Goal: Use online tool/utility: Utilize a website feature to perform a specific function

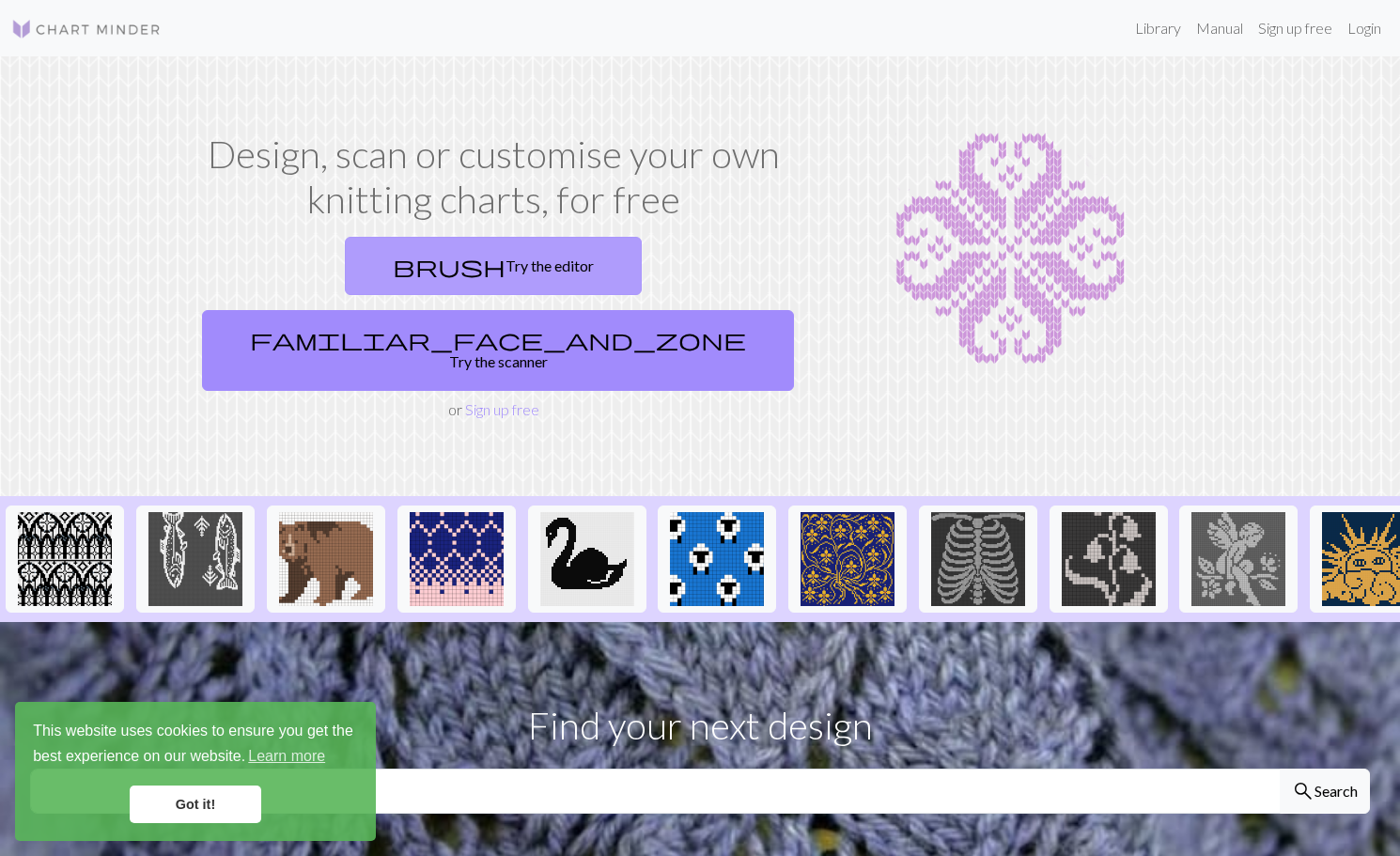
click at [352, 276] on link "brush Try the editor" at bounding box center [494, 265] width 297 height 58
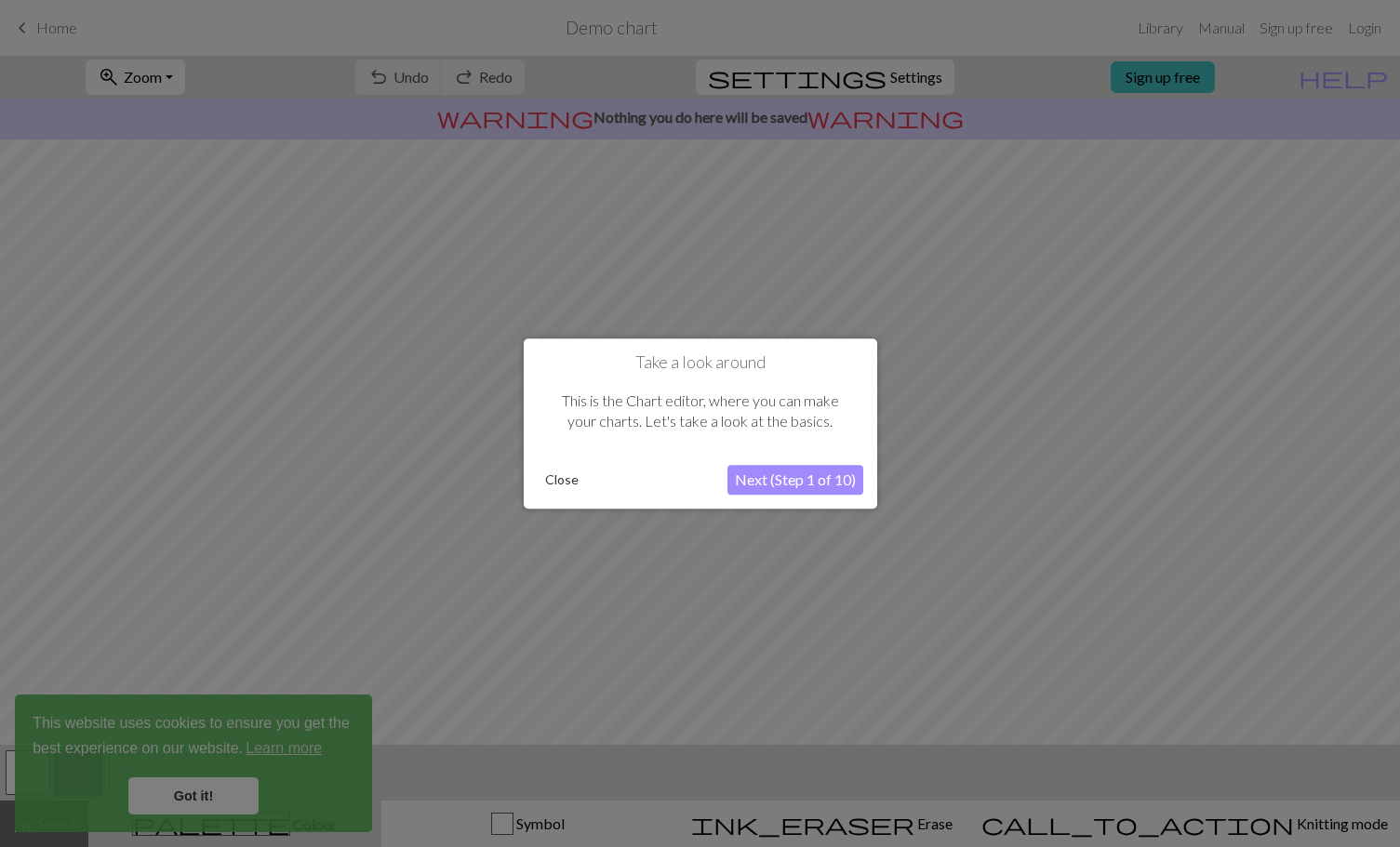
click at [793, 472] on button "Next (Step 1 of 10)" at bounding box center [795, 480] width 136 height 30
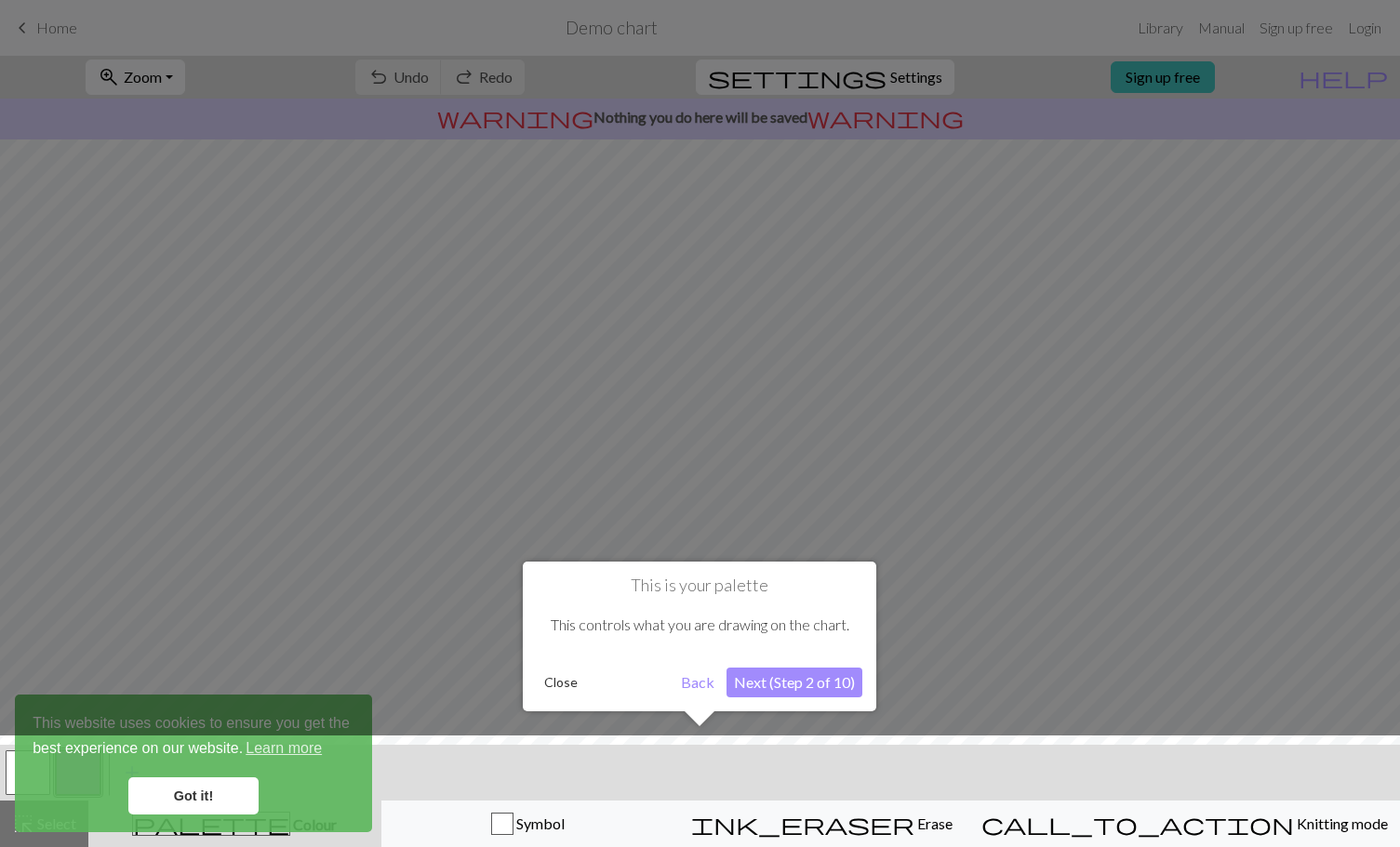
click at [686, 682] on button "Back" at bounding box center [697, 682] width 48 height 30
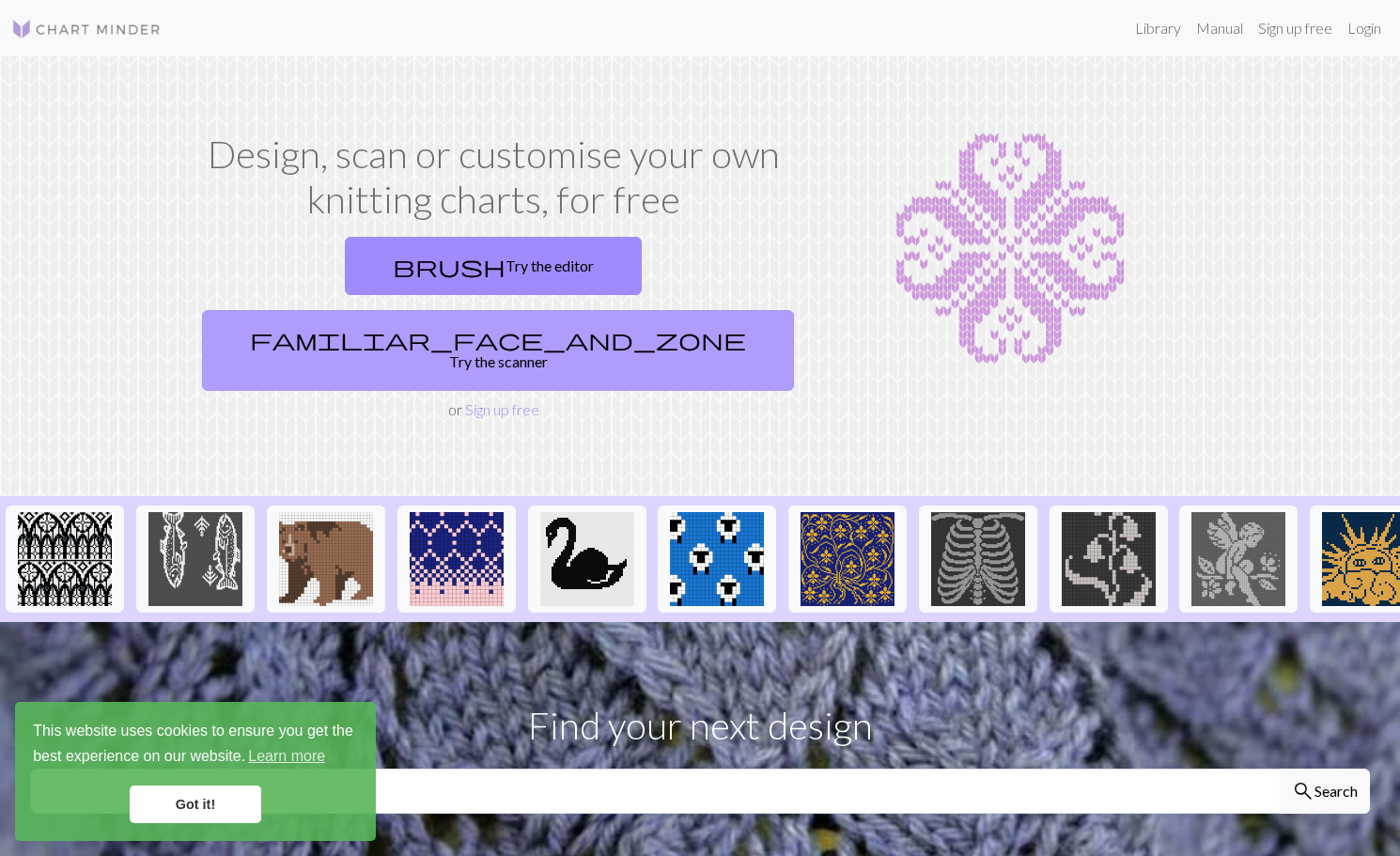
click at [637, 310] on link "familiar_face_and_zone Try the scanner" at bounding box center [497, 350] width 592 height 81
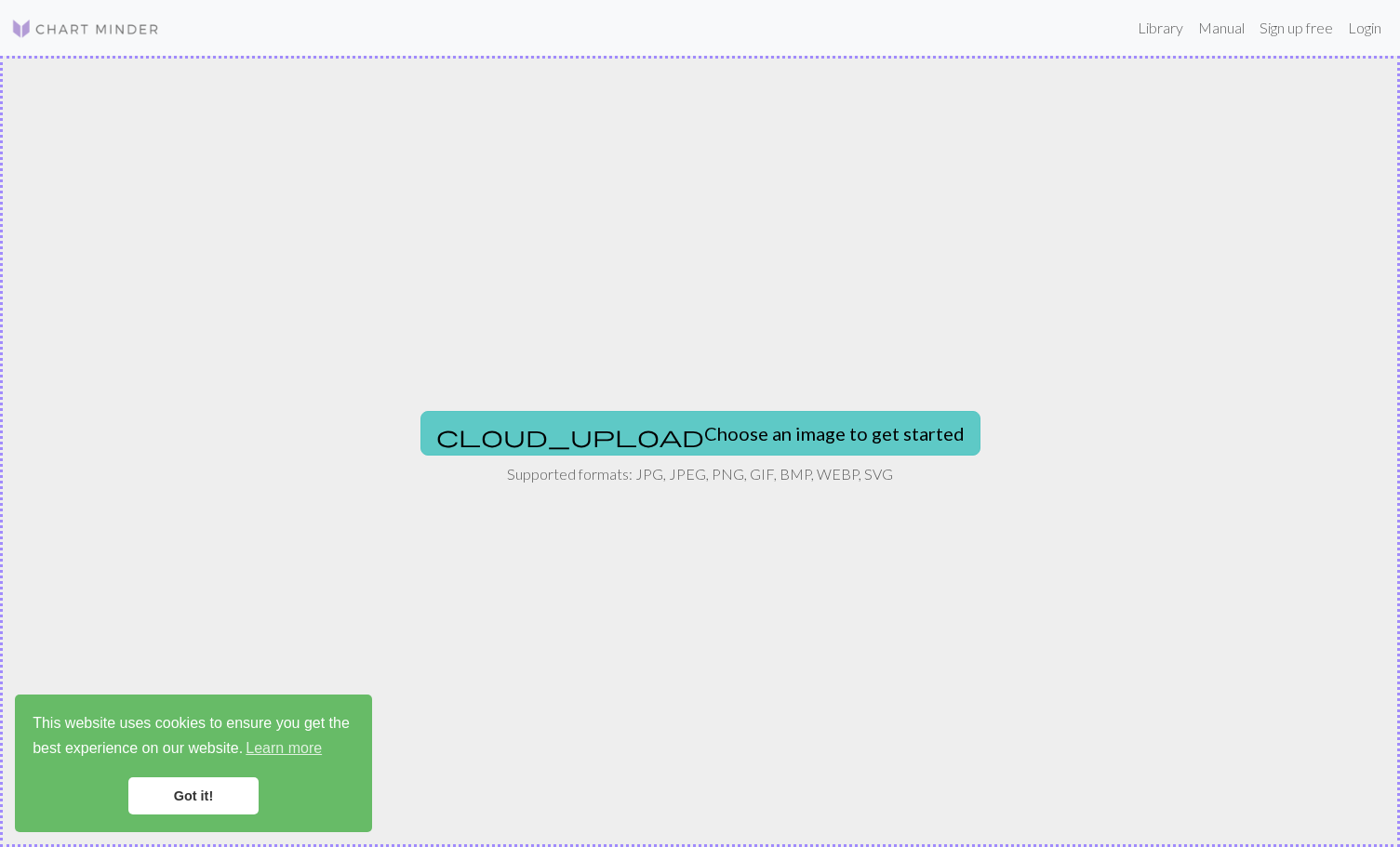
click at [769, 441] on button "cloud_upload Choose an image to get started" at bounding box center [700, 433] width 560 height 44
type input "C:\fakepath\1975 MTA TBTA logo.png"
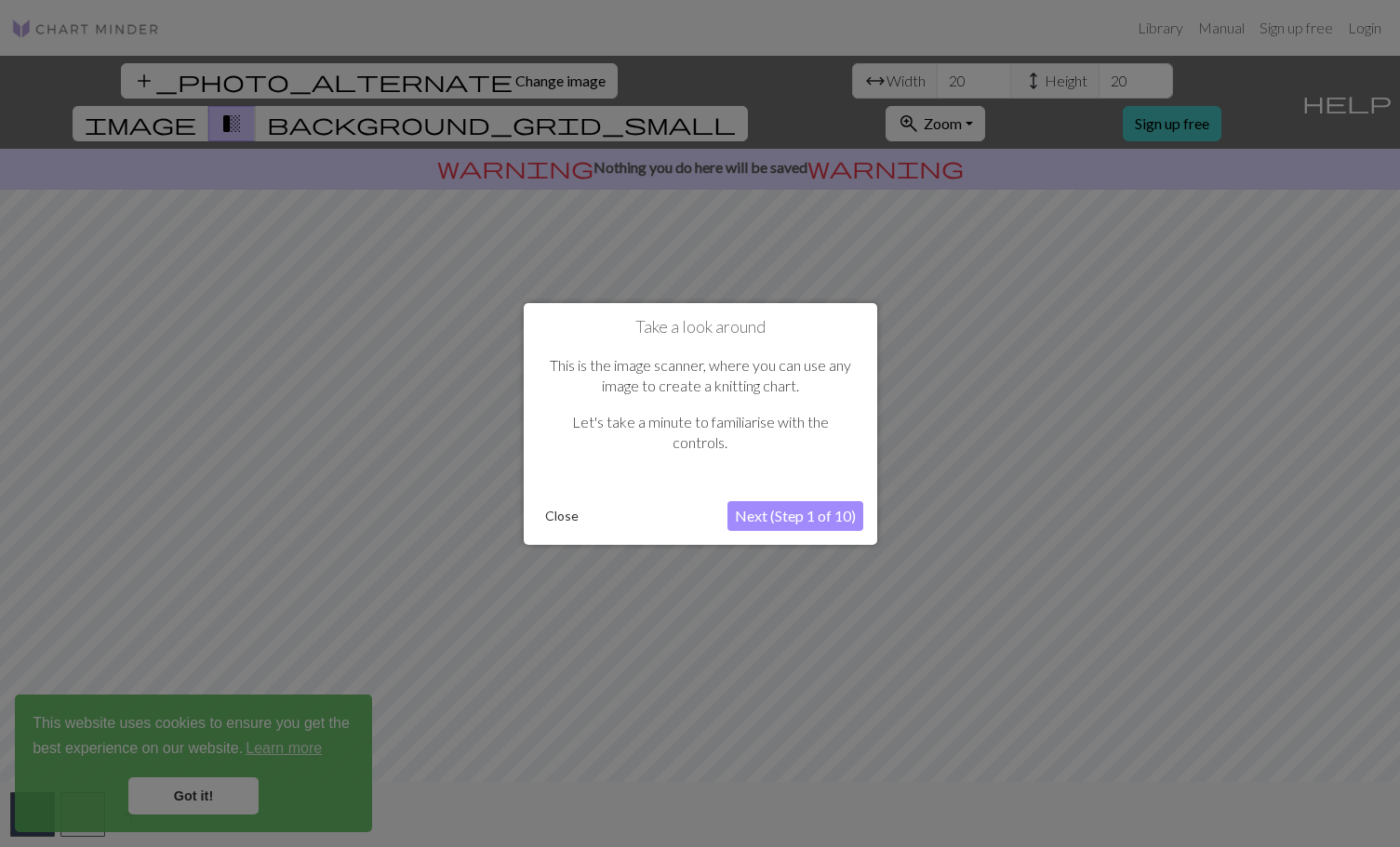
click at [555, 516] on button "Close" at bounding box center [561, 516] width 48 height 28
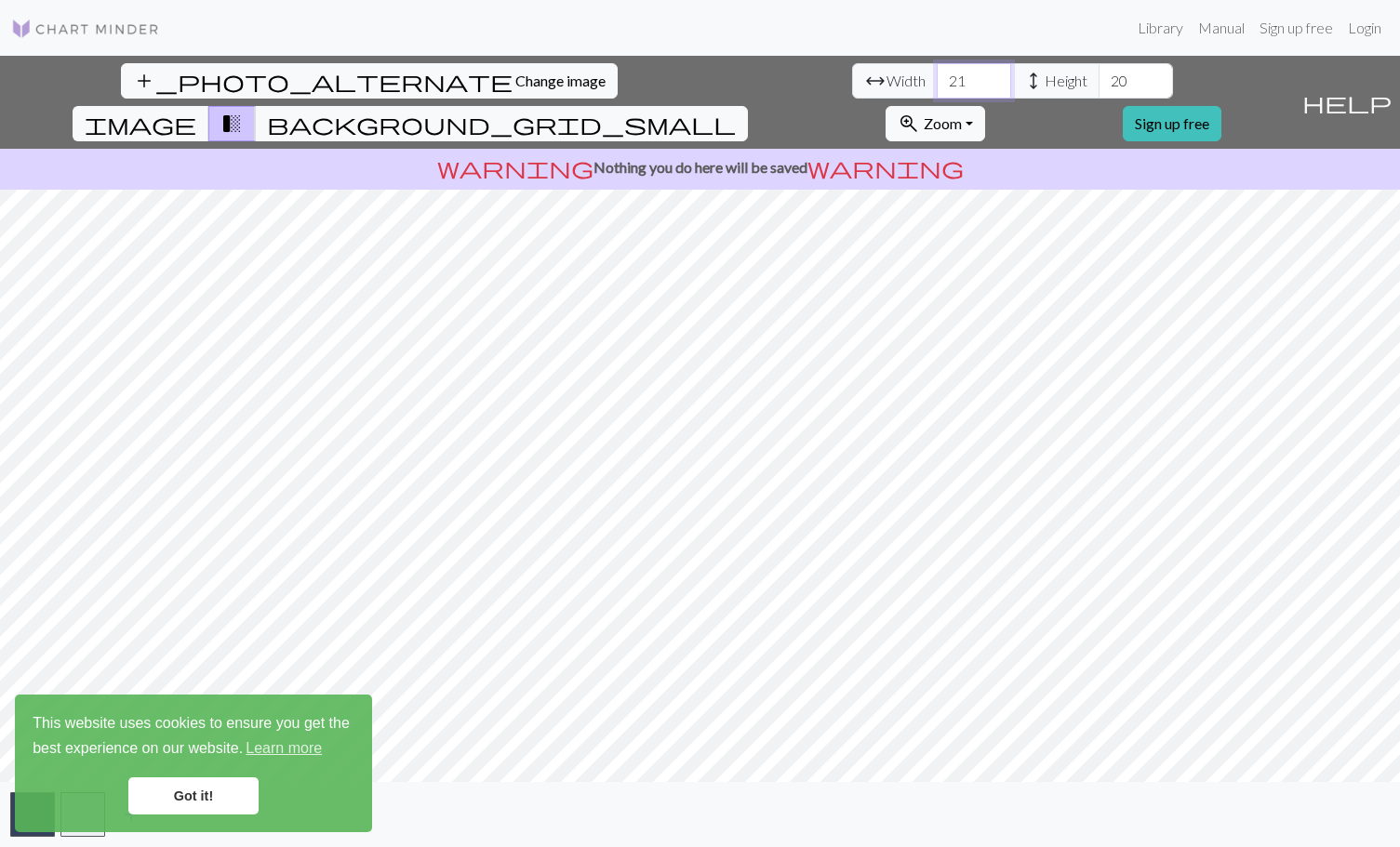
click at [937, 74] on input "21" at bounding box center [974, 81] width 74 height 36
click at [937, 74] on input "22" at bounding box center [974, 81] width 74 height 36
click at [937, 74] on input "23" at bounding box center [974, 81] width 74 height 36
click at [937, 74] on input "24" at bounding box center [974, 81] width 74 height 36
type input "25"
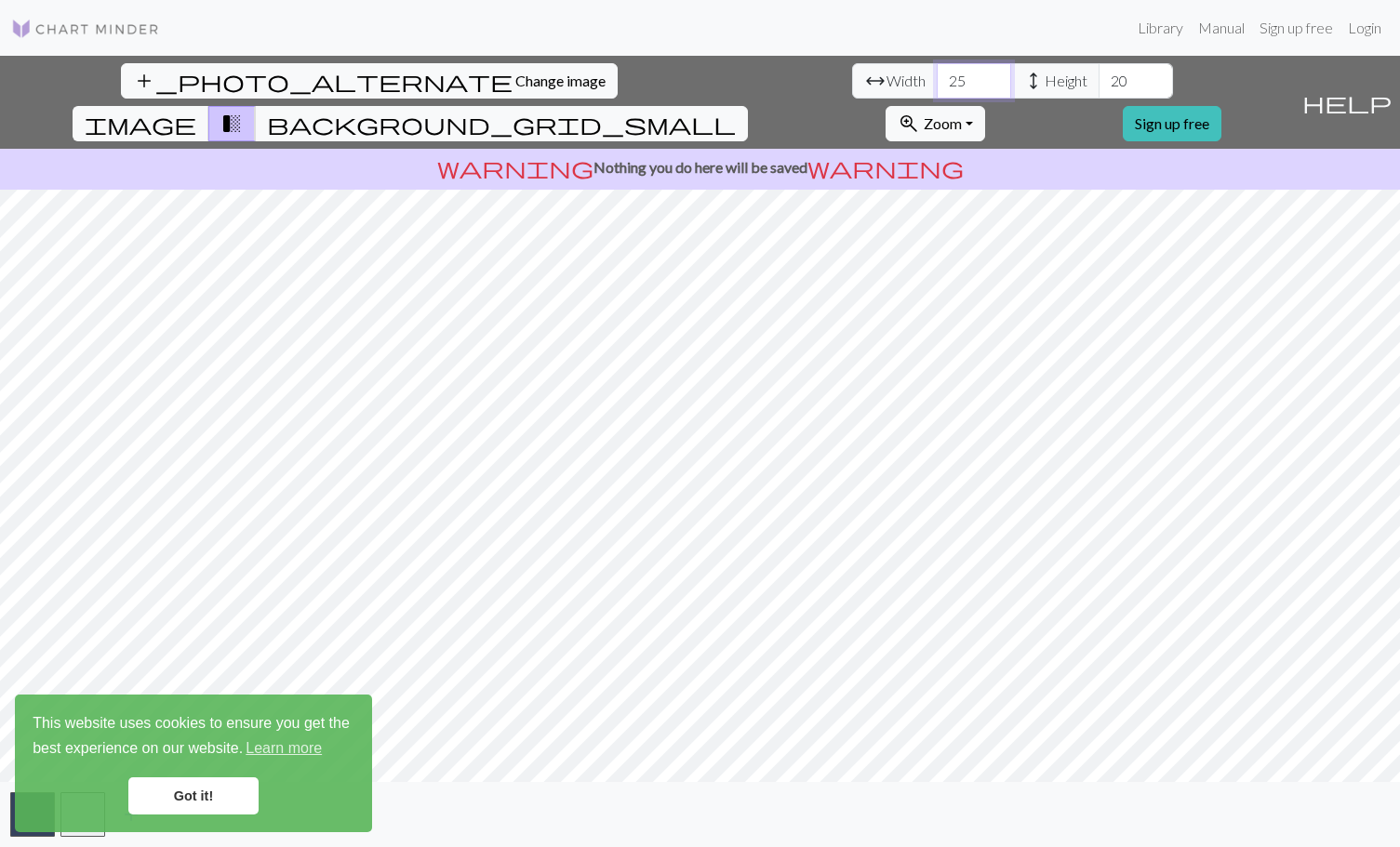
click at [937, 74] on input "25" at bounding box center [974, 81] width 74 height 36
click at [1099, 77] on input "20" at bounding box center [1135, 81] width 74 height 36
click at [1099, 75] on input "21" at bounding box center [1135, 81] width 74 height 36
click at [1099, 75] on input "22" at bounding box center [1135, 81] width 74 height 36
click at [1099, 75] on input "23" at bounding box center [1135, 81] width 74 height 36
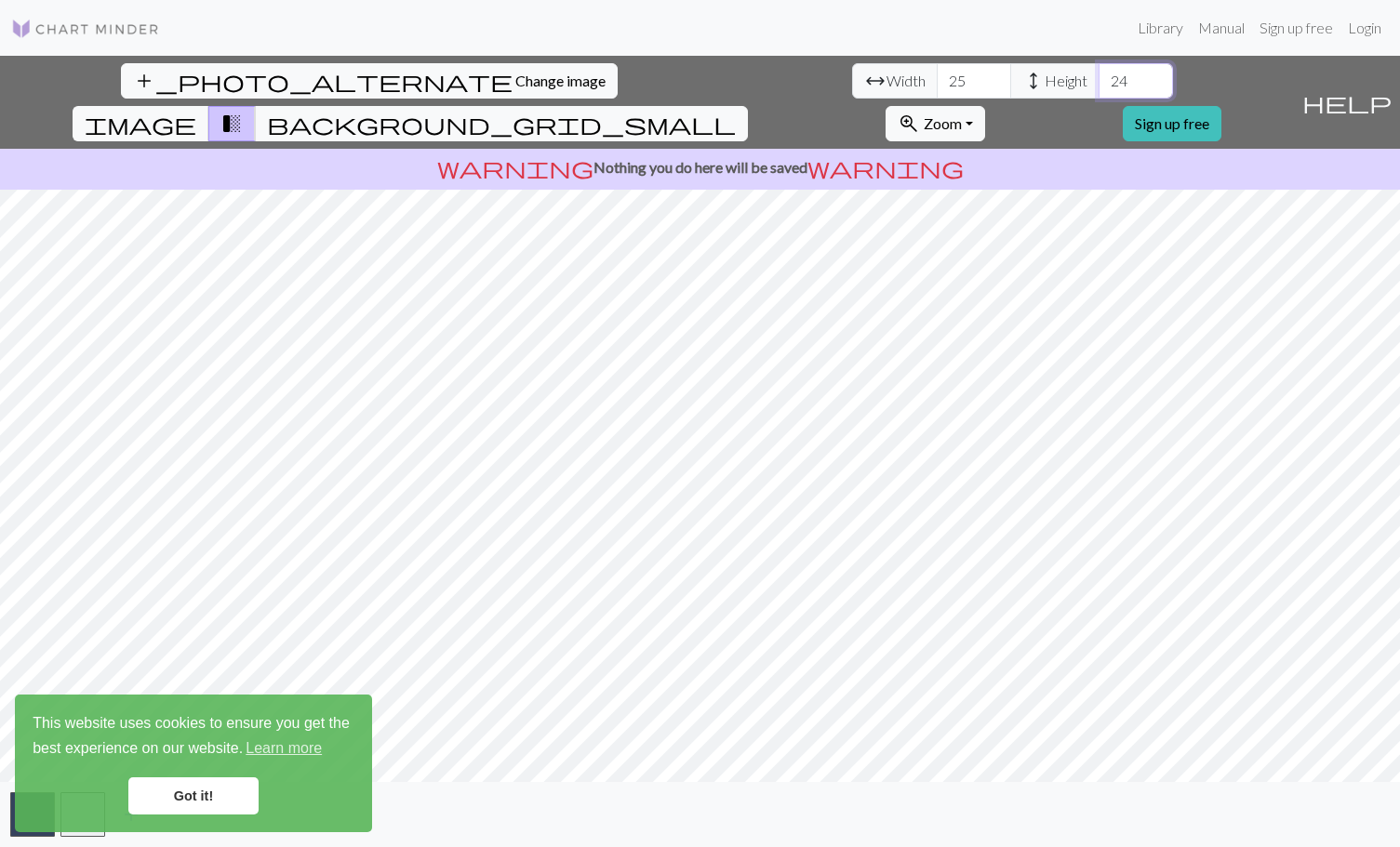
click at [1099, 75] on input "24" at bounding box center [1135, 81] width 74 height 36
click at [1099, 75] on input "25" at bounding box center [1135, 81] width 74 height 36
click at [1022, 72] on span "height" at bounding box center [1034, 81] width 23 height 26
click at [1022, 74] on span "height" at bounding box center [1034, 81] width 23 height 26
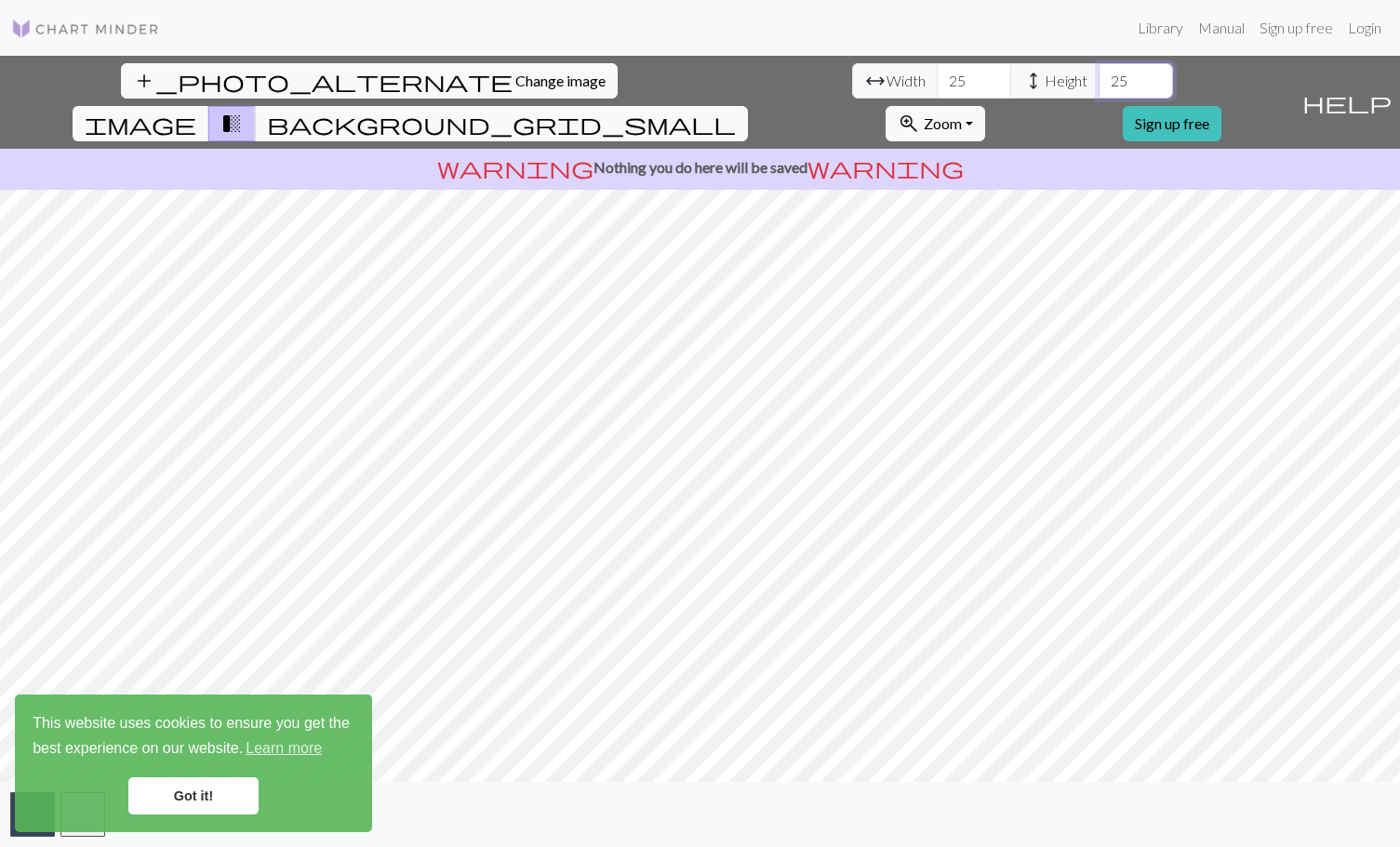
drag, startPoint x: 576, startPoint y: 79, endPoint x: 600, endPoint y: 77, distance: 24.1
click at [1099, 80] on input "25" at bounding box center [1135, 81] width 74 height 36
click at [1099, 79] on input "26" at bounding box center [1135, 81] width 74 height 36
click at [1099, 78] on input "27" at bounding box center [1135, 81] width 74 height 36
click at [1099, 78] on input "28" at bounding box center [1135, 81] width 74 height 36
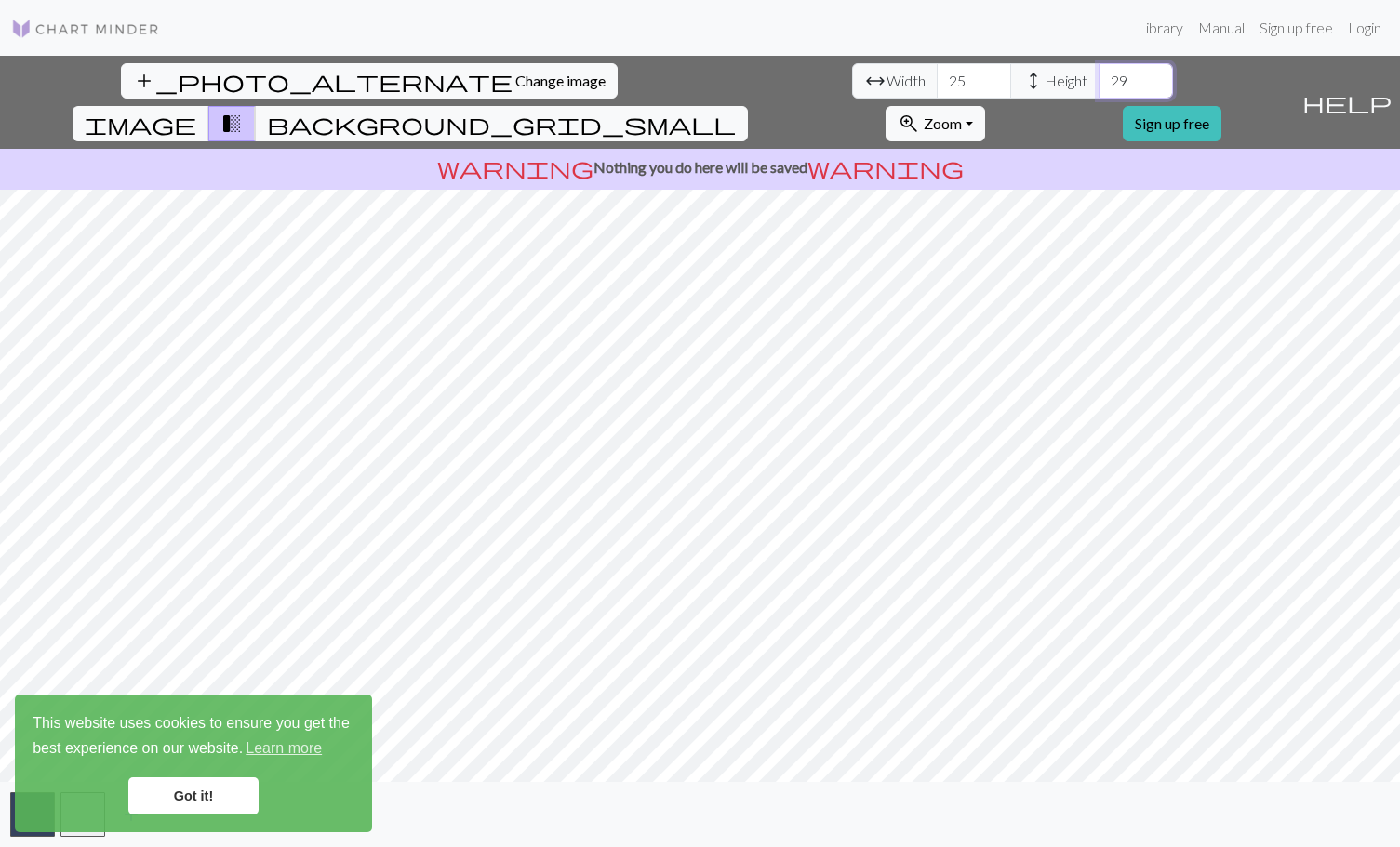
click at [1099, 78] on input "29" at bounding box center [1135, 81] width 74 height 36
click at [1099, 78] on input "30" at bounding box center [1135, 81] width 74 height 36
type input "31"
click at [1099, 78] on input "31" at bounding box center [1135, 81] width 74 height 36
click at [735, 111] on span "background_grid_small" at bounding box center [501, 124] width 469 height 26
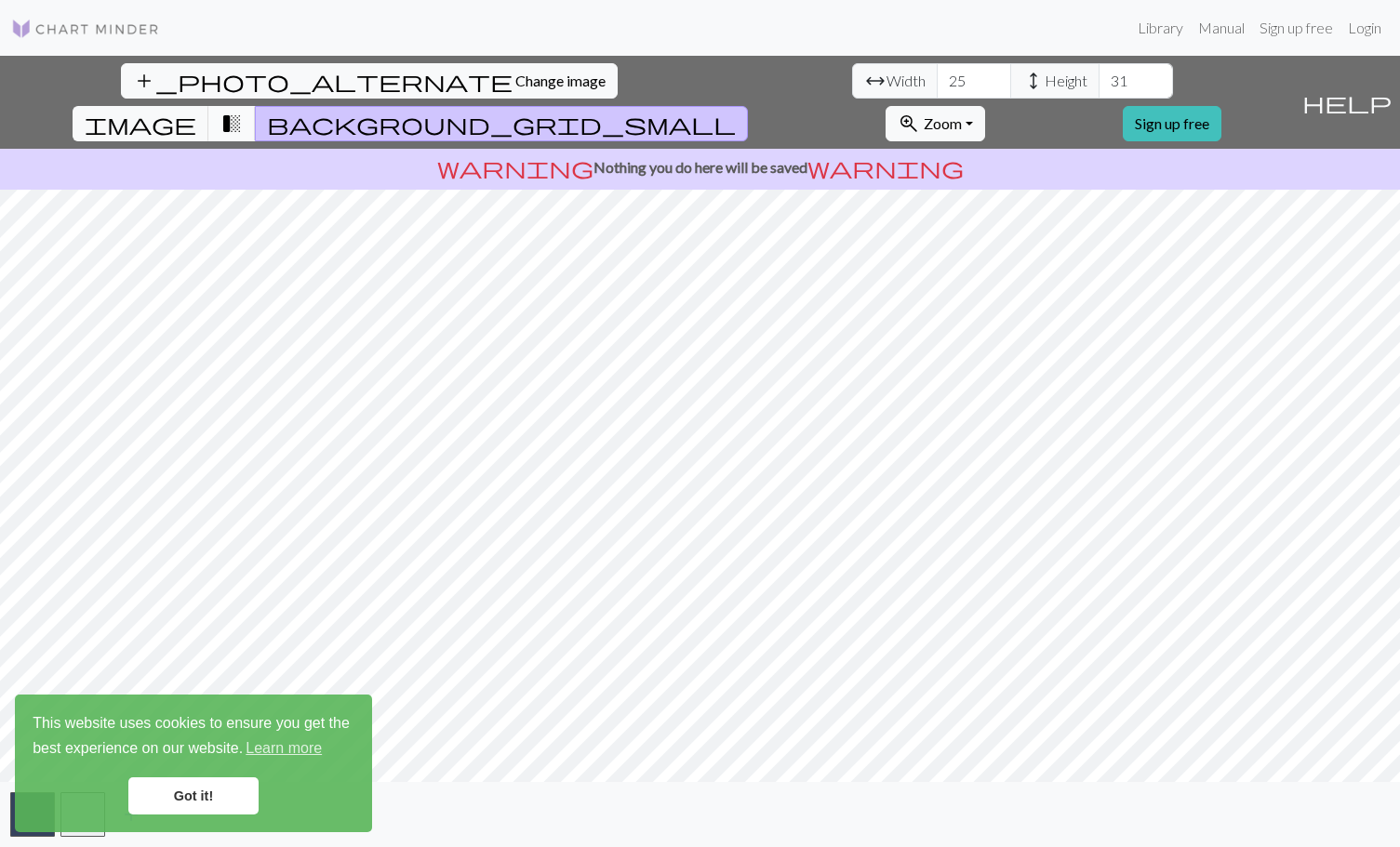
click at [243, 111] on span "transition_fade" at bounding box center [232, 124] width 23 height 26
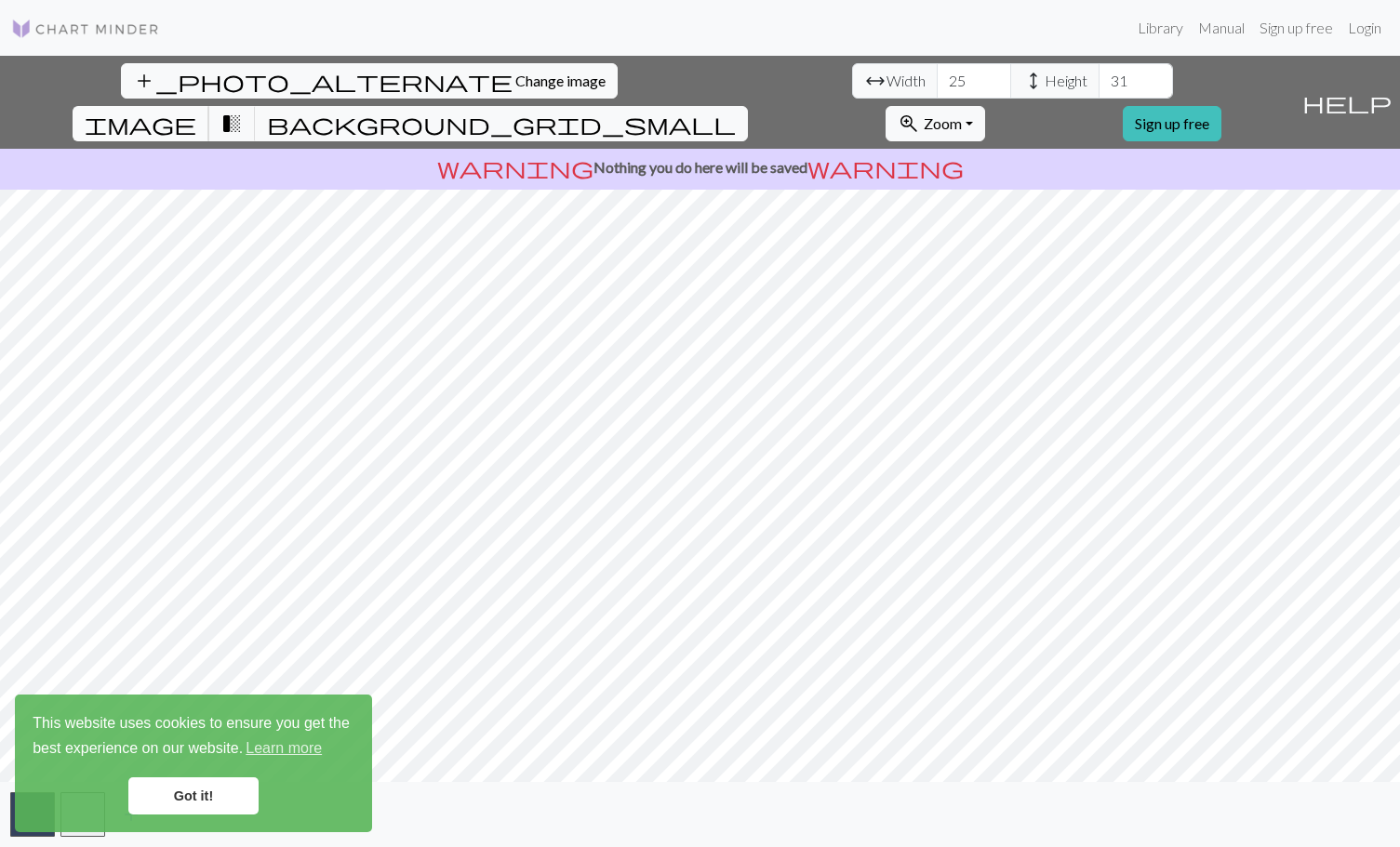
click at [196, 111] on span "image" at bounding box center [140, 124] width 112 height 26
click at [243, 111] on span "transition_fade" at bounding box center [232, 124] width 23 height 26
click at [735, 111] on span "background_grid_small" at bounding box center [501, 124] width 469 height 26
